Goal: Information Seeking & Learning: Learn about a topic

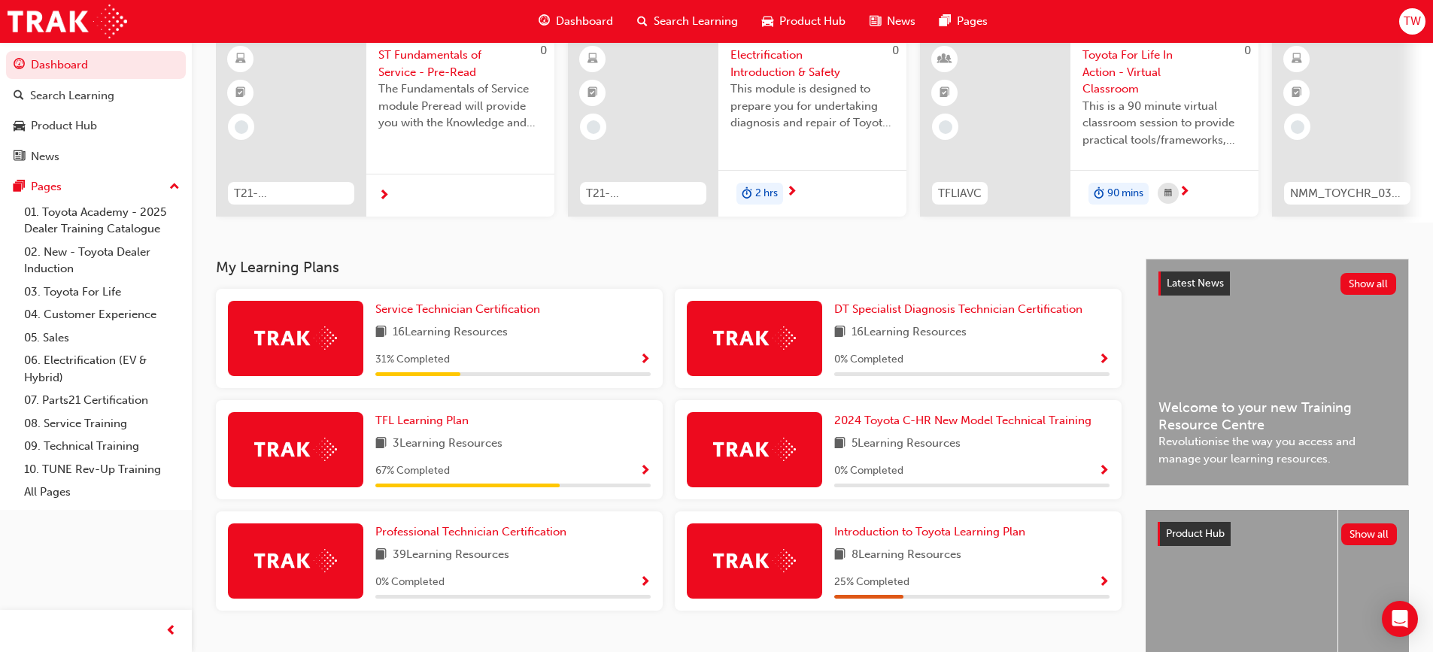
scroll to position [150, 0]
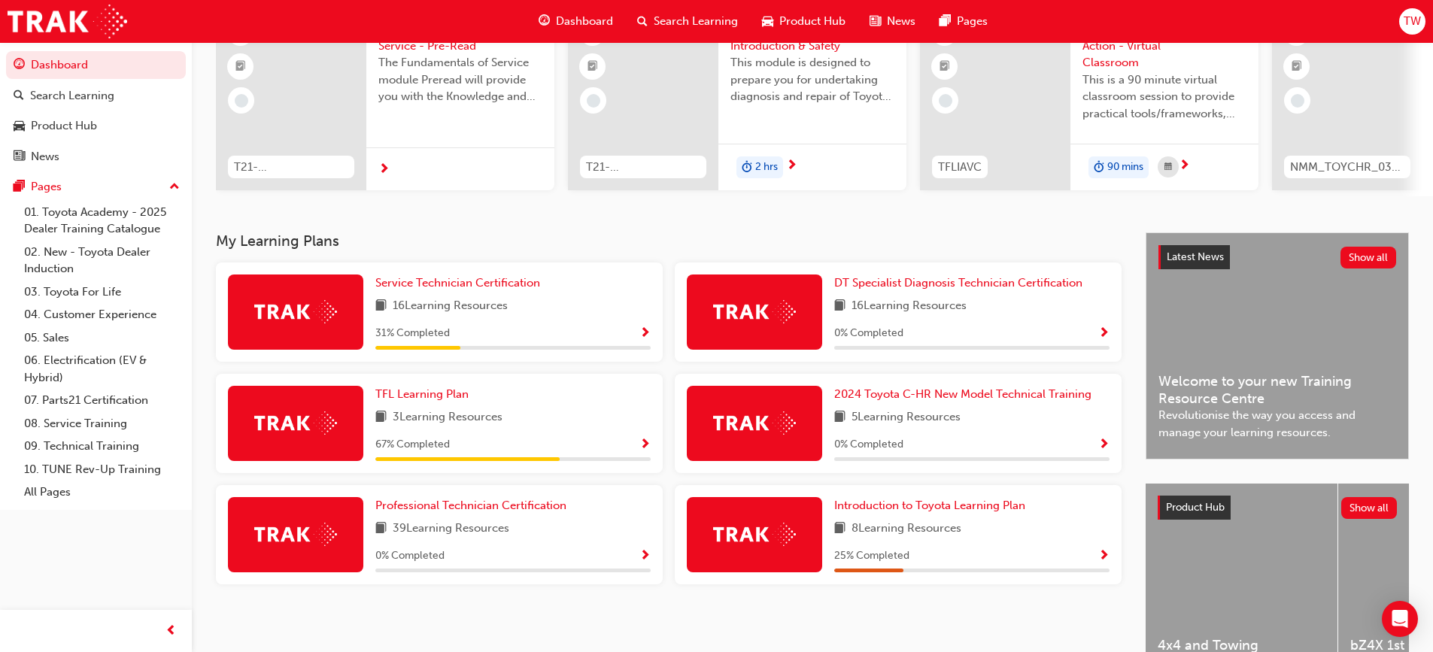
click at [1108, 561] on span "Show Progress" at bounding box center [1103, 557] width 11 height 14
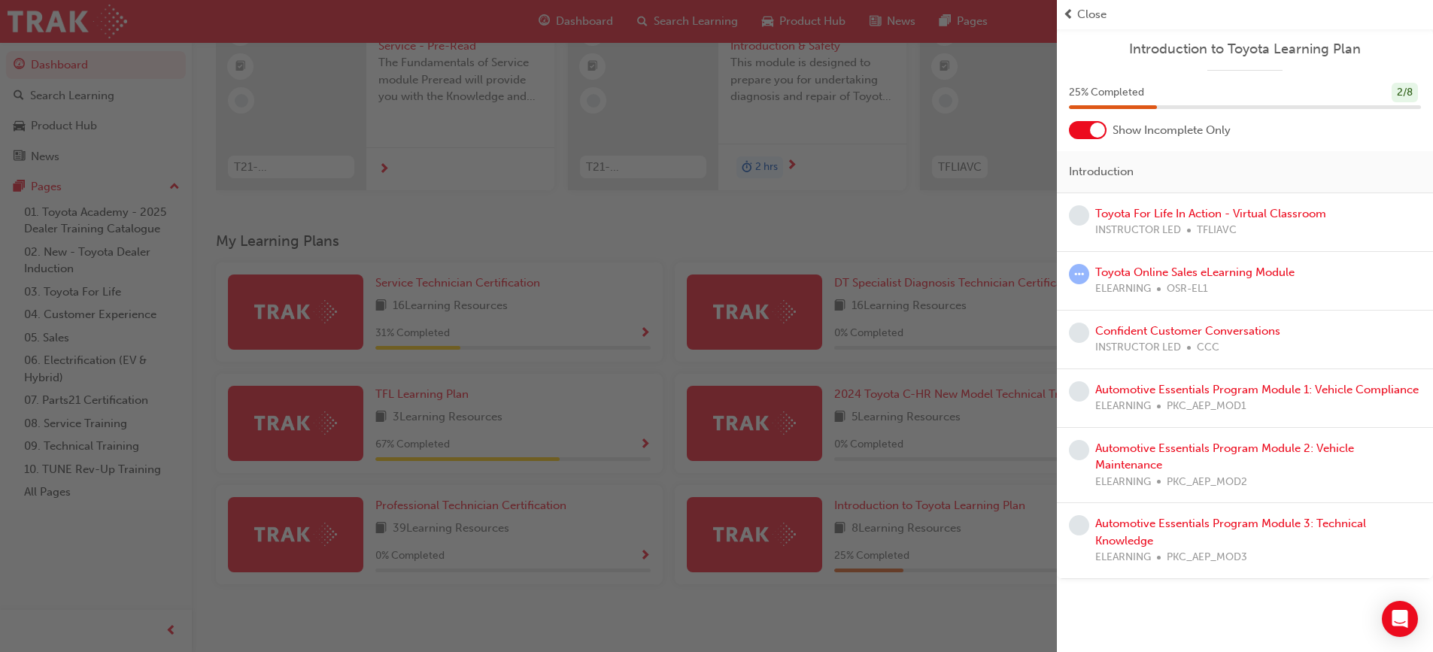
click at [1090, 131] on div at bounding box center [1097, 130] width 15 height 15
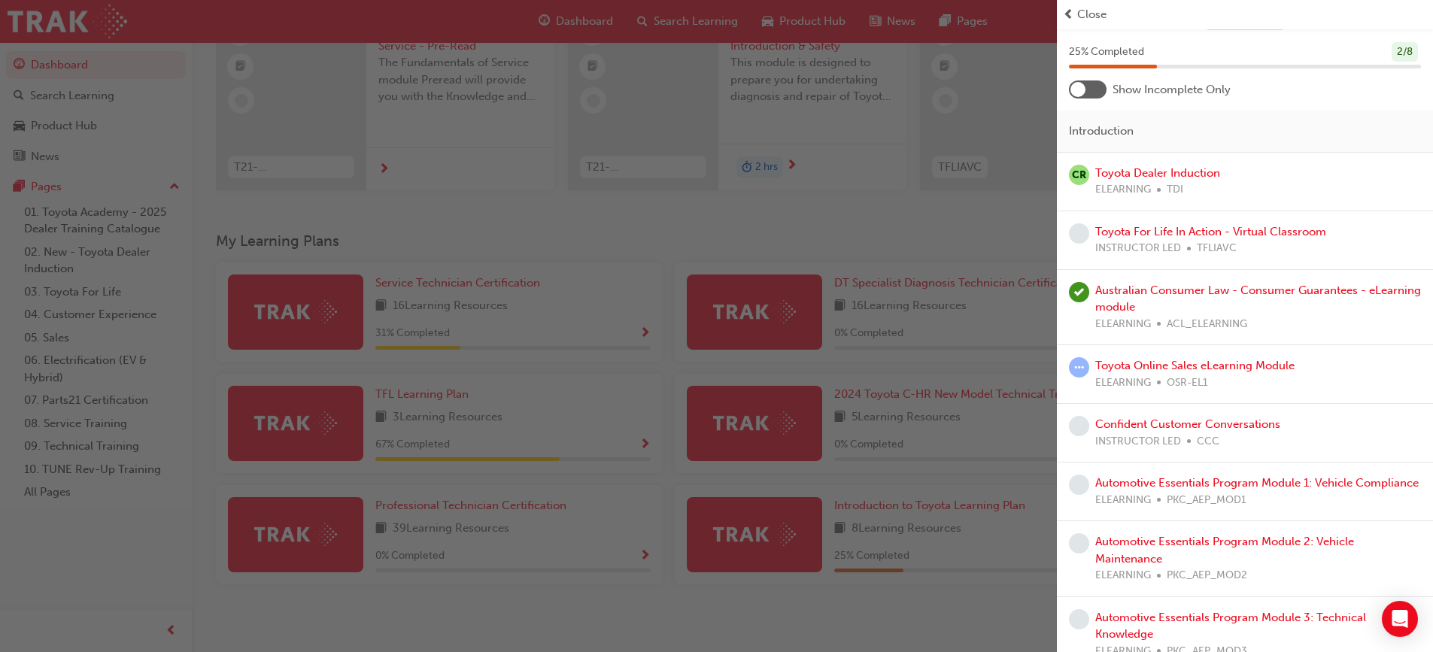
scroll to position [78, 0]
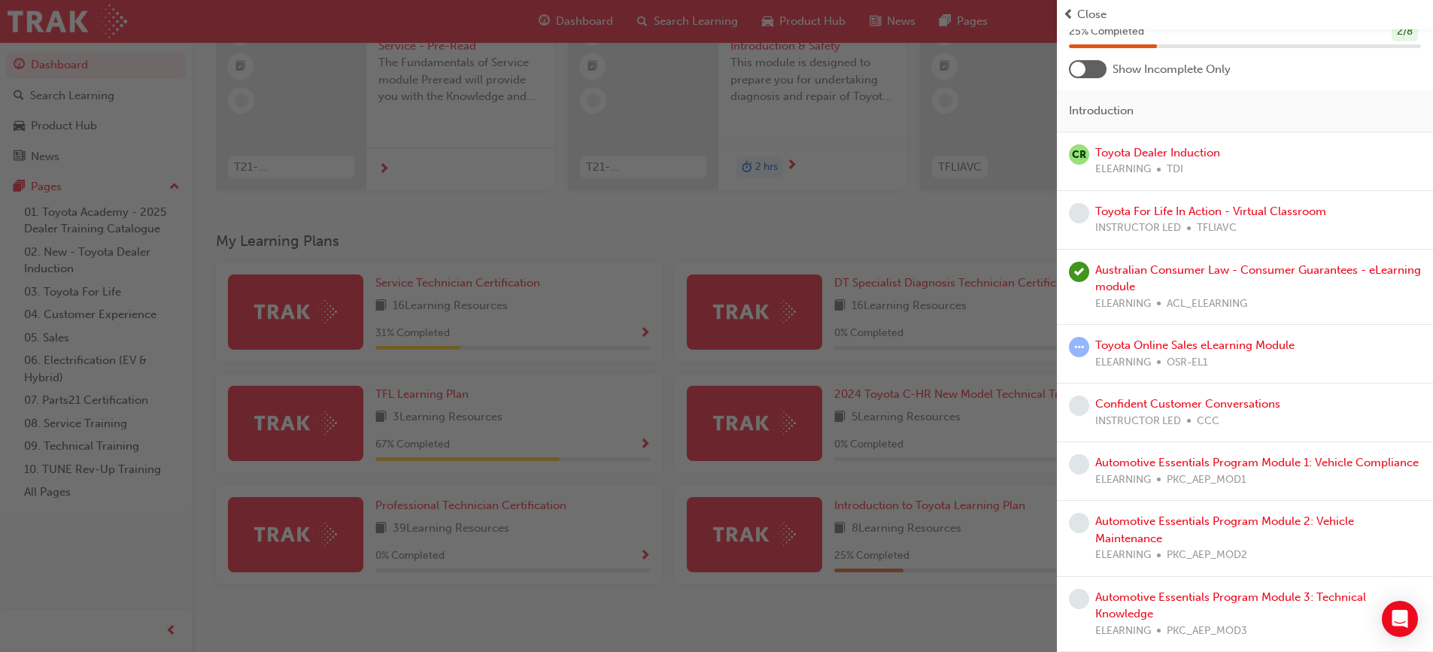
click at [1094, 60] on div at bounding box center [1088, 69] width 38 height 18
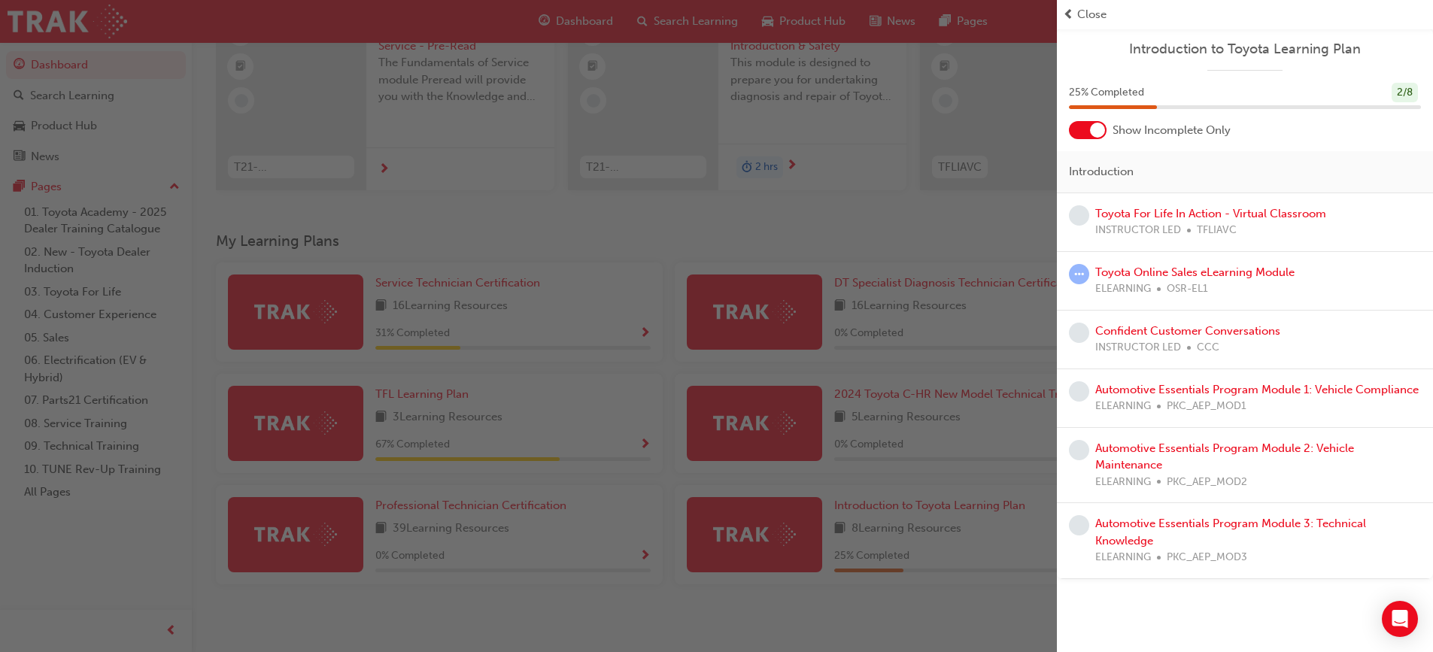
scroll to position [0, 0]
click at [899, 224] on div "button" at bounding box center [528, 326] width 1057 height 652
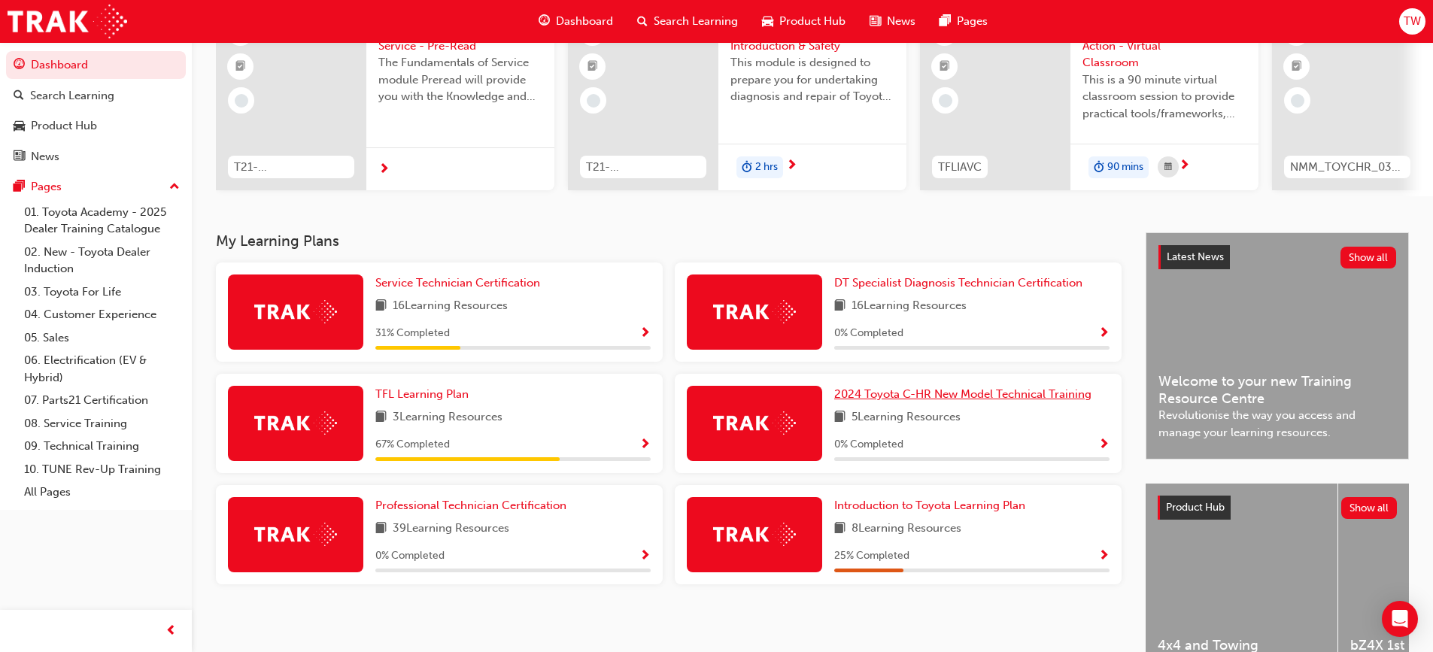
click at [1049, 393] on span "2024 Toyota C-HR New Model Technical Training" at bounding box center [962, 394] width 257 height 14
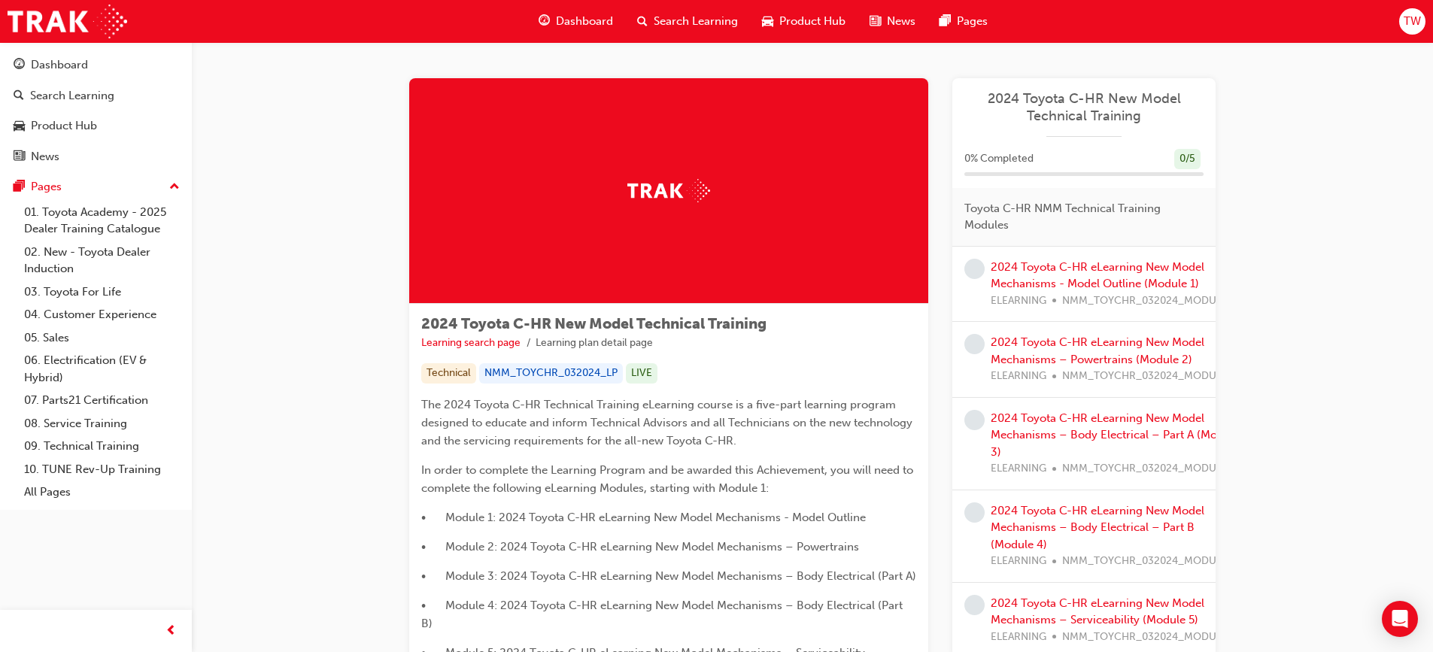
scroll to position [301, 0]
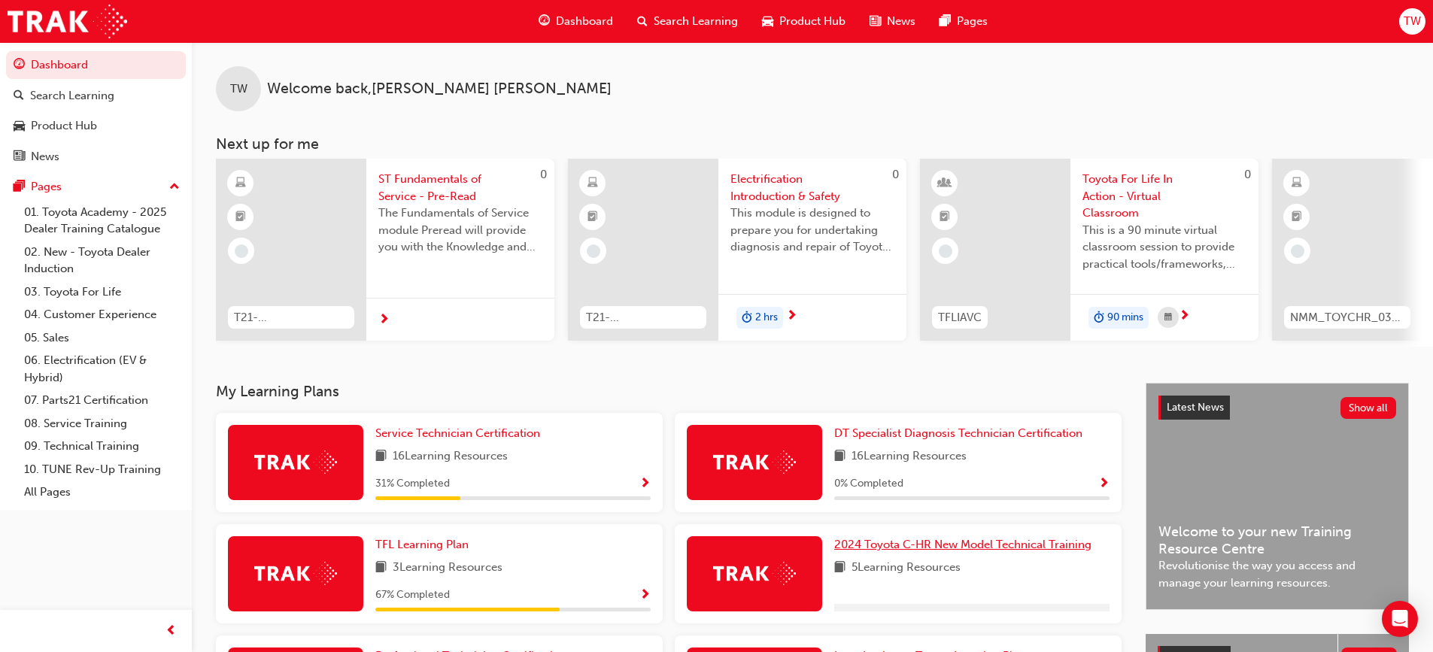
scroll to position [247, 0]
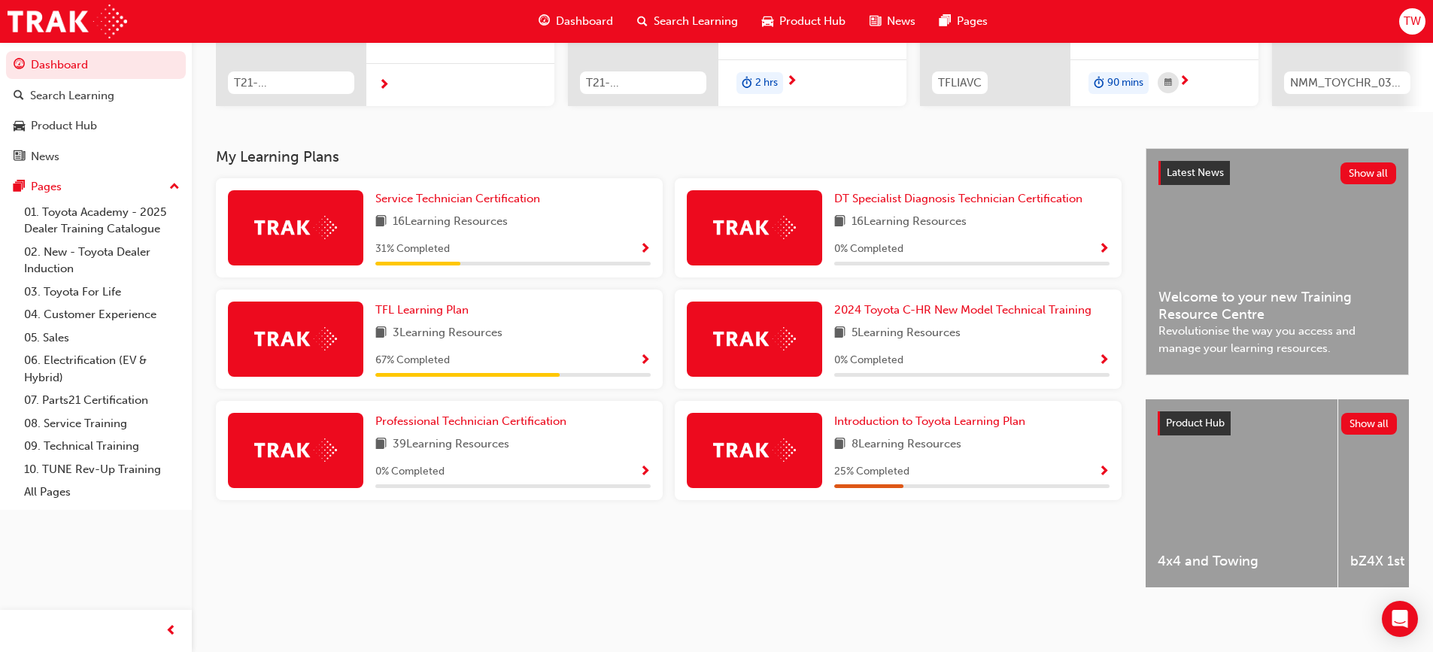
click at [1098, 466] on span "Show Progress" at bounding box center [1103, 473] width 11 height 14
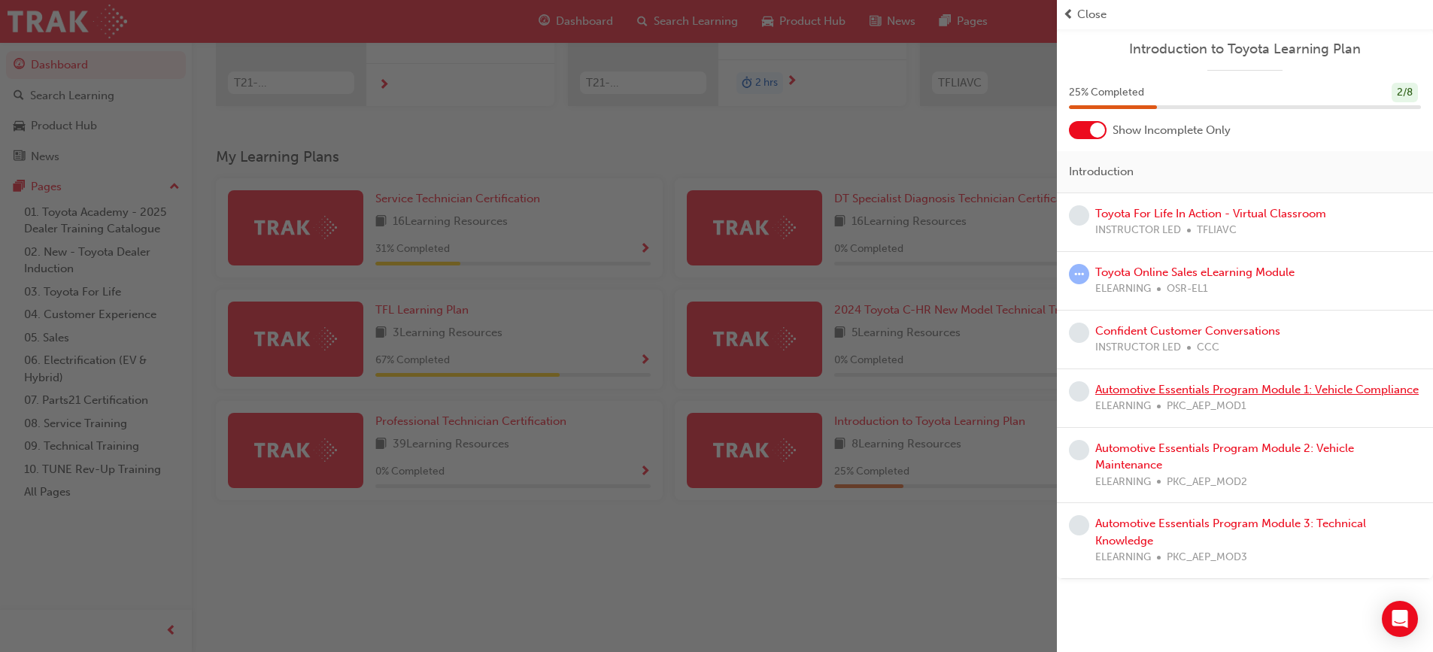
click at [1220, 393] on link "Automotive Essentials Program Module 1: Vehicle Compliance" at bounding box center [1257, 390] width 324 height 14
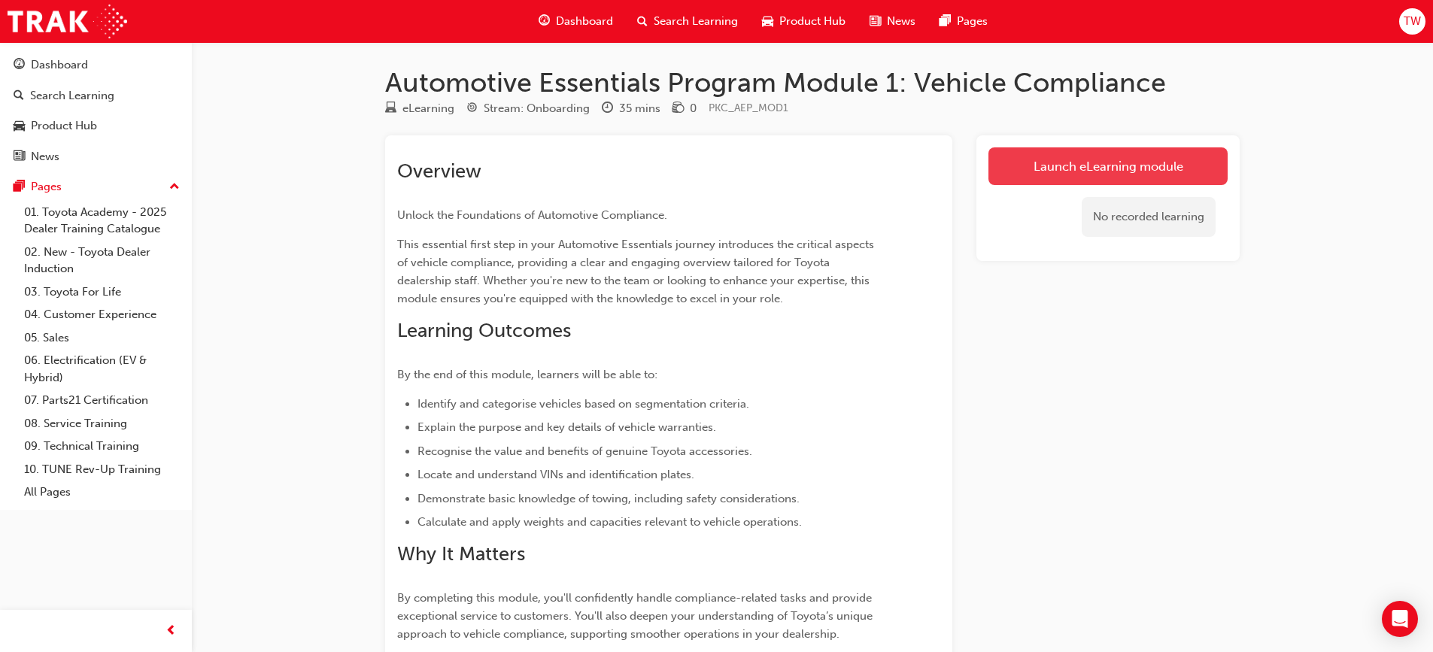
click at [1183, 166] on link "Launch eLearning module" at bounding box center [1108, 166] width 239 height 38
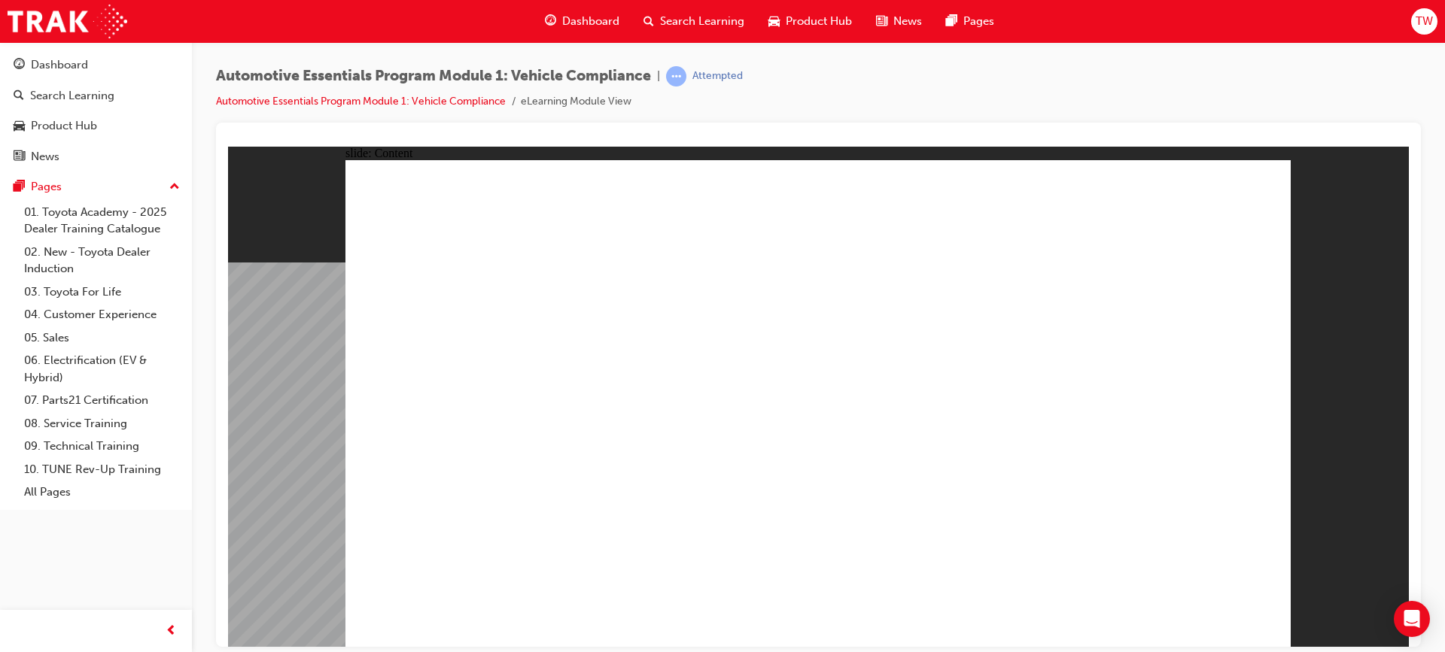
drag, startPoint x: 1217, startPoint y: 625, endPoint x: 1219, endPoint y: 616, distance: 9.3
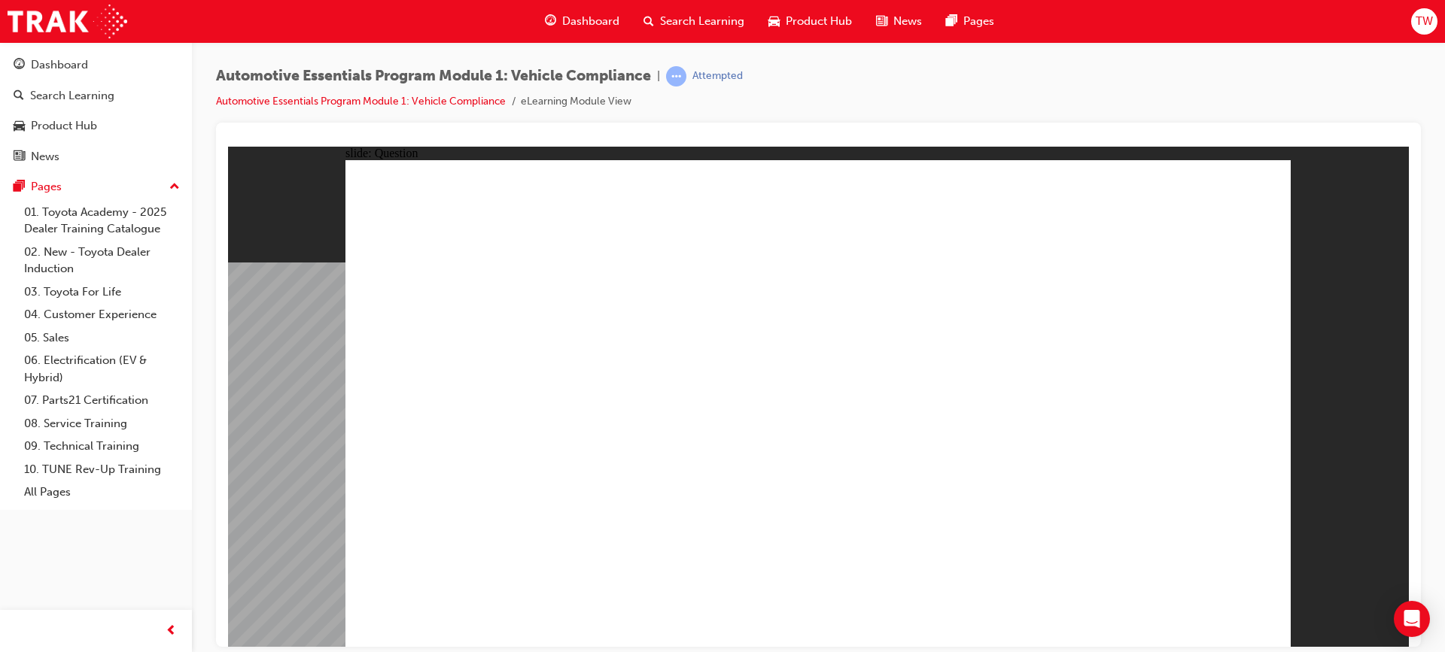
radio input "true"
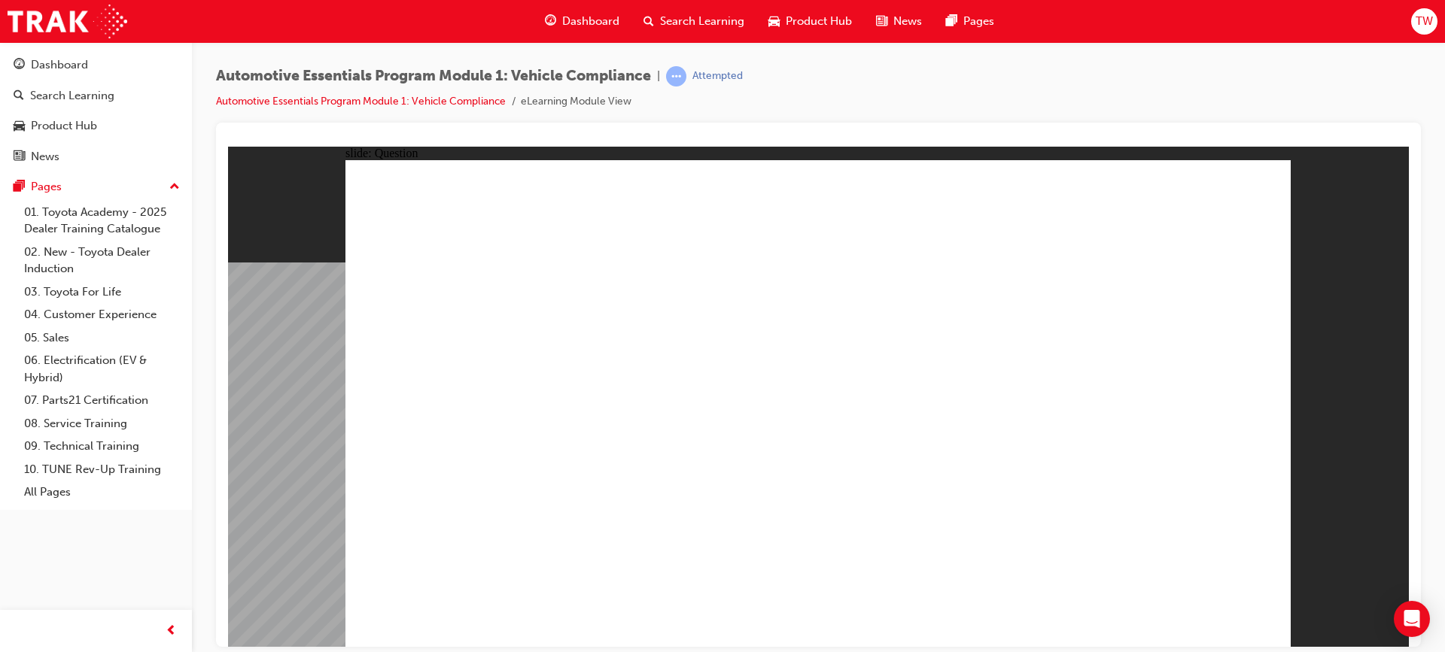
radio input "true"
